Goal: Task Accomplishment & Management: Manage account settings

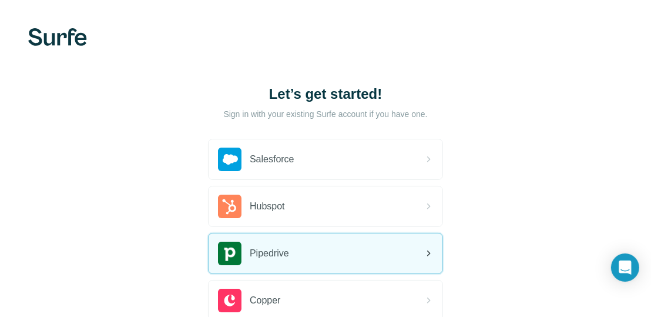
click at [429, 253] on icon at bounding box center [429, 253] width 4 height 6
click at [395, 260] on div "Pipedrive" at bounding box center [326, 253] width 234 height 40
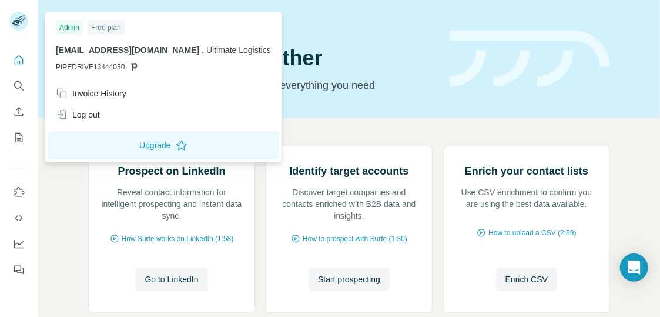
click at [63, 26] on div "Admin" at bounding box center [69, 28] width 27 height 14
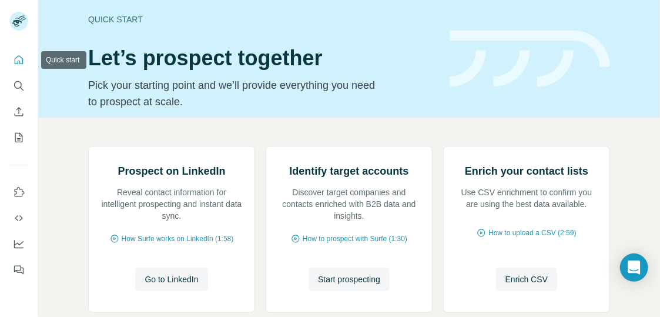
click at [16, 61] on icon "Quick start" at bounding box center [19, 60] width 12 height 12
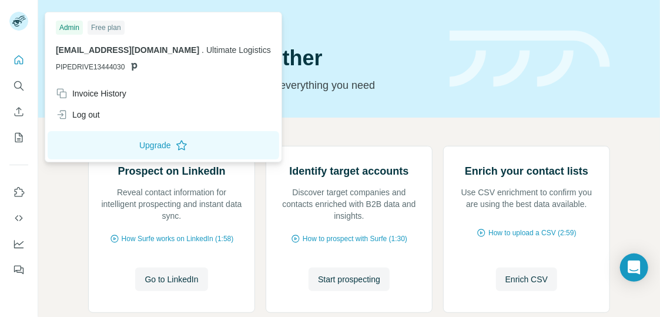
click at [123, 69] on span "PIPEDRIVE13444030" at bounding box center [90, 67] width 69 height 11
click at [150, 43] on div "Admin Free plan bzepf@ultimate-logistics.com . Ultimate Logistics PIPEDRIVE1344…" at bounding box center [163, 49] width 231 height 68
click at [100, 26] on div "Free plan" at bounding box center [106, 28] width 37 height 14
click at [73, 27] on div "Admin" at bounding box center [69, 28] width 27 height 14
click at [75, 56] on div "bzepf@ultimate-logistics.com . Ultimate Logistics PIPEDRIVE13444030" at bounding box center [163, 58] width 215 height 28
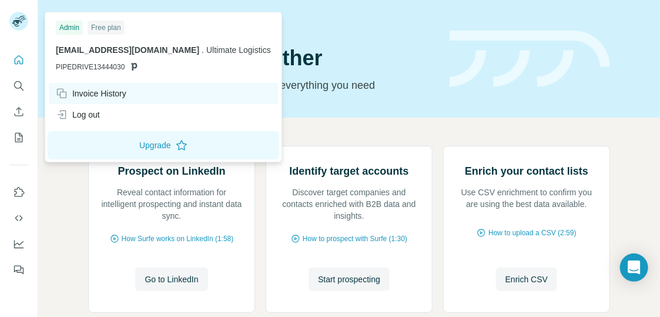
click at [78, 93] on div "Invoice History" at bounding box center [91, 94] width 70 height 12
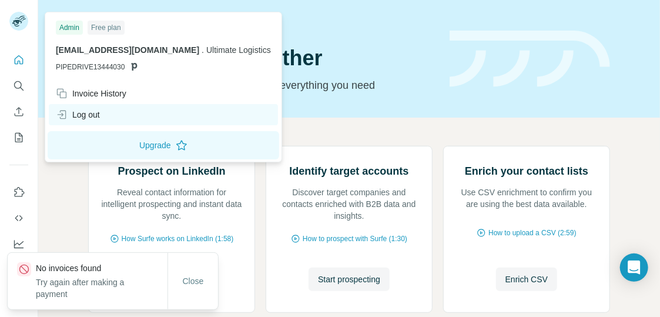
click at [82, 120] on div "Log out" at bounding box center [163, 114] width 229 height 21
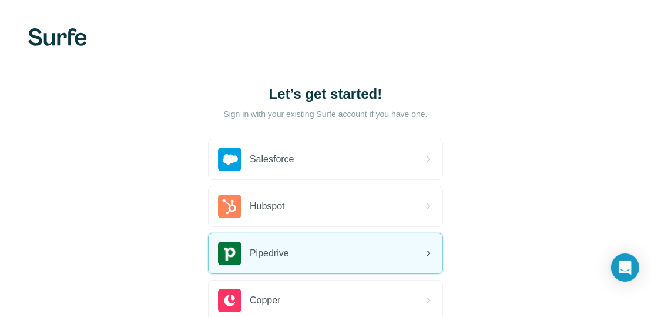
click at [418, 254] on div "Pipedrive" at bounding box center [326, 253] width 234 height 40
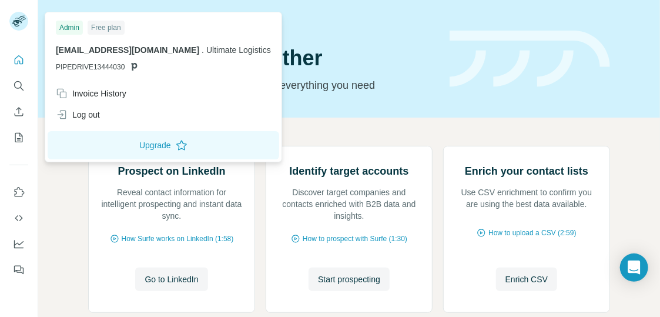
click at [219, 51] on span "Ultimate Logistics" at bounding box center [238, 49] width 65 height 9
click at [129, 63] on p "PIPEDRIVE13444030" at bounding box center [163, 67] width 215 height 11
click at [80, 71] on span "PIPEDRIVE13444030" at bounding box center [90, 67] width 69 height 11
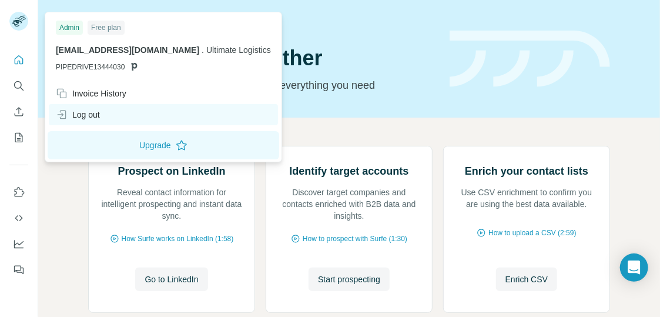
click at [85, 105] on div "Log out" at bounding box center [163, 114] width 229 height 21
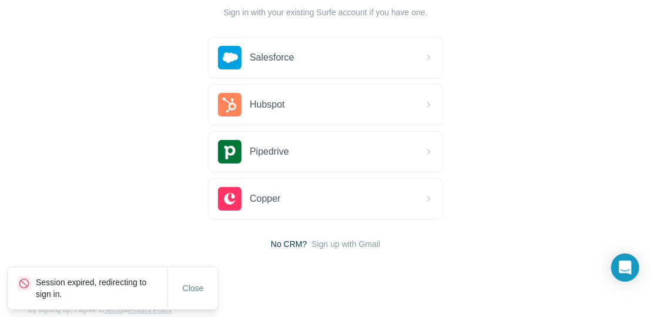
scroll to position [117, 0]
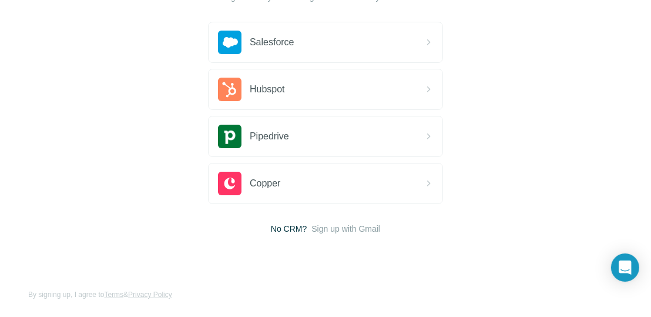
click at [200, 289] on button "Close" at bounding box center [193, 299] width 38 height 21
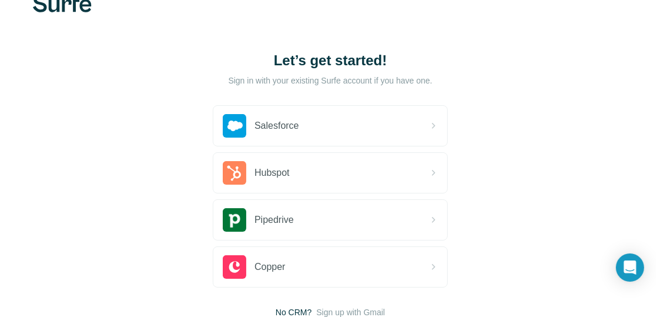
scroll to position [0, 0]
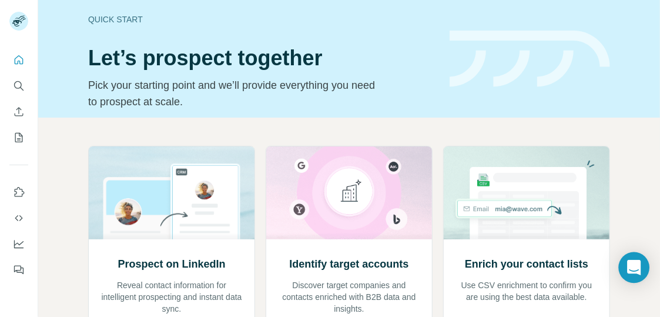
click at [639, 261] on icon "Open Intercom Messenger" at bounding box center [633, 267] width 15 height 15
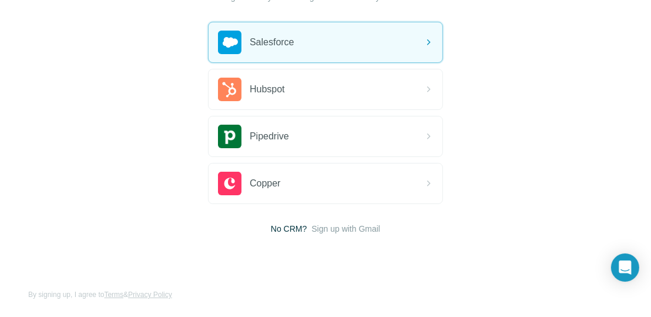
scroll to position [97, 0]
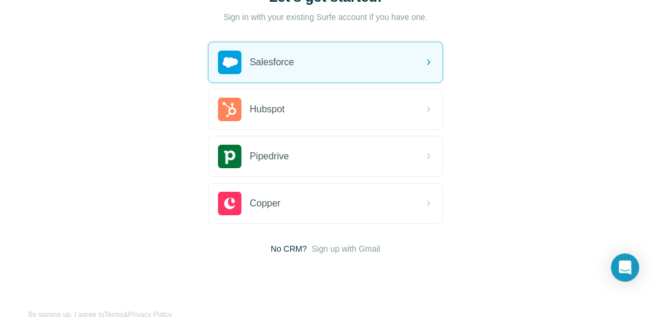
drag, startPoint x: 382, startPoint y: 2, endPoint x: 114, endPoint y: 23, distance: 268.7
click at [114, 23] on div "Let’s get started! Sign in with your existing Surfe account if you have one. Sa…" at bounding box center [325, 121] width 651 height 436
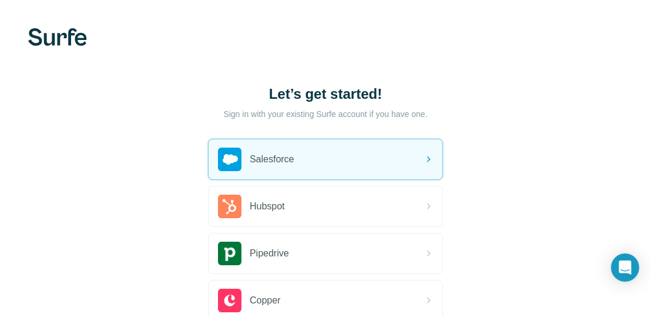
drag, startPoint x: 14, startPoint y: 0, endPoint x: 54, endPoint y: 53, distance: 66.7
click at [54, 53] on div "Let’s get started! Sign in with your existing Surfe account if you have one. Sa…" at bounding box center [325, 218] width 651 height 436
click at [70, 38] on img at bounding box center [57, 37] width 59 height 18
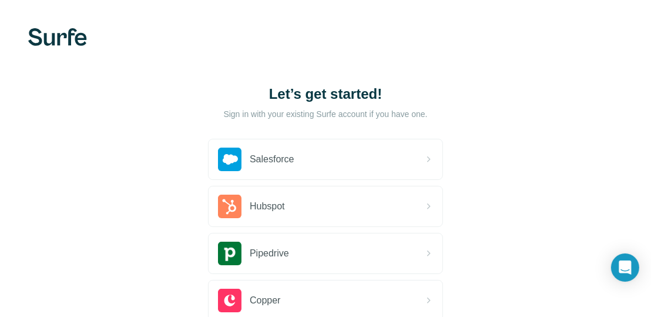
click at [76, 36] on img at bounding box center [57, 37] width 59 height 18
